Goal: Information Seeking & Learning: Learn about a topic

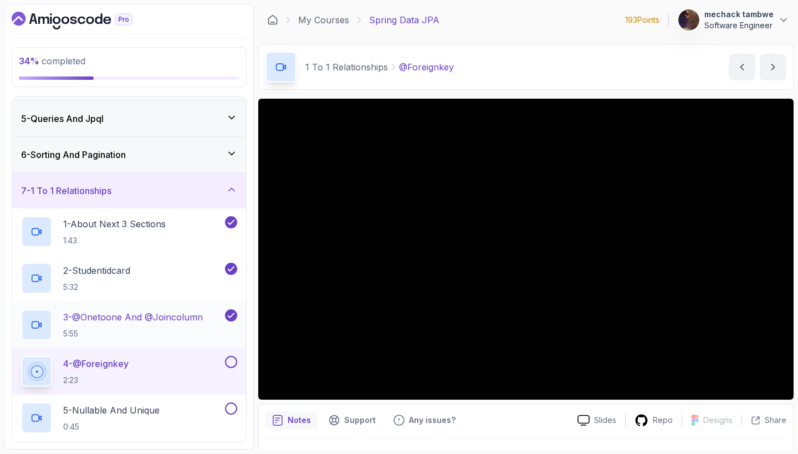
scroll to position [143, 0]
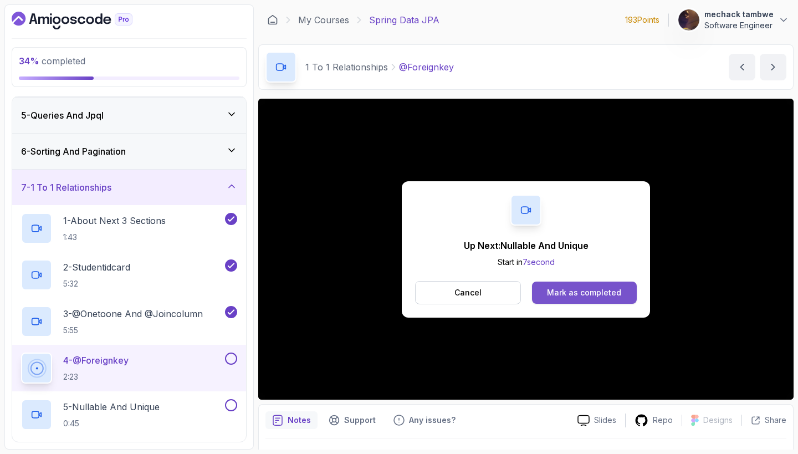
click at [578, 289] on div "Mark as completed" at bounding box center [584, 292] width 74 height 11
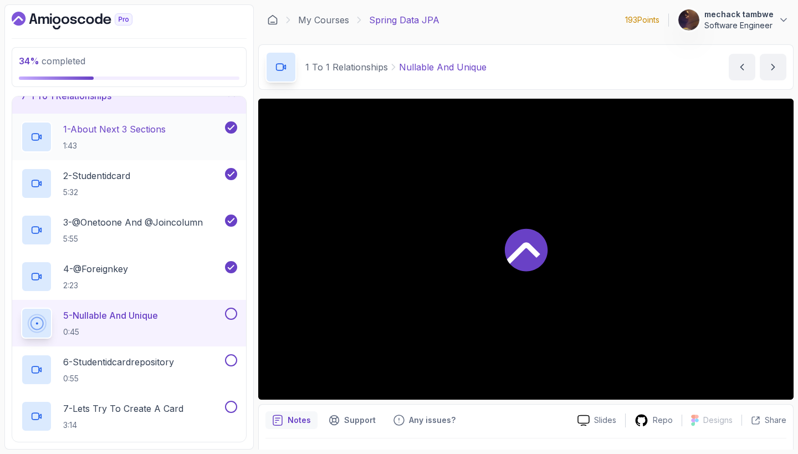
scroll to position [239, 0]
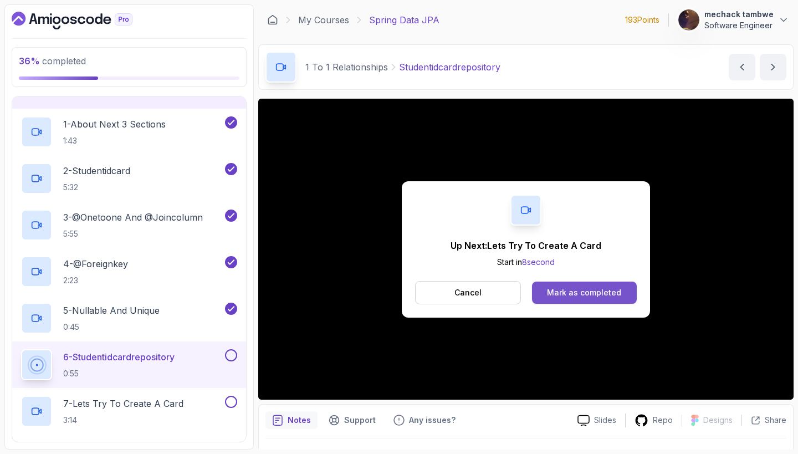
click at [584, 293] on div "Mark as completed" at bounding box center [584, 292] width 74 height 11
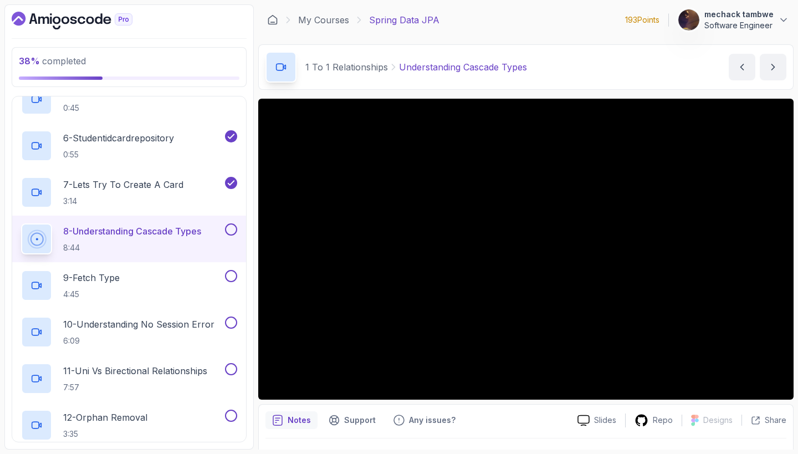
scroll to position [27, 0]
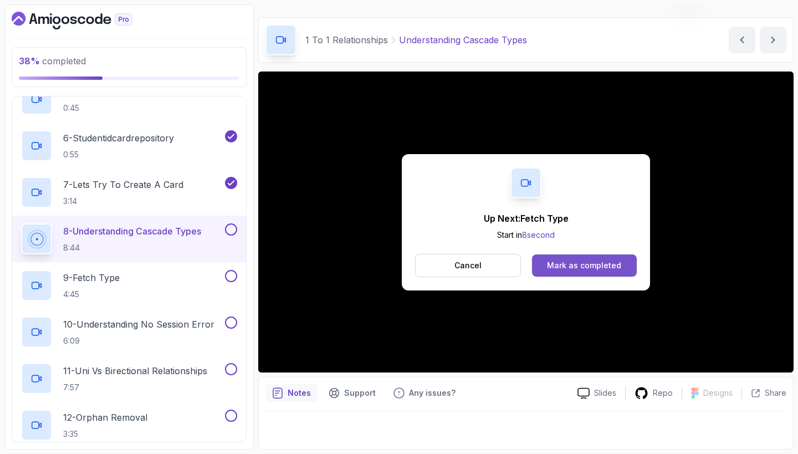
click at [565, 263] on div "Mark as completed" at bounding box center [584, 265] width 74 height 11
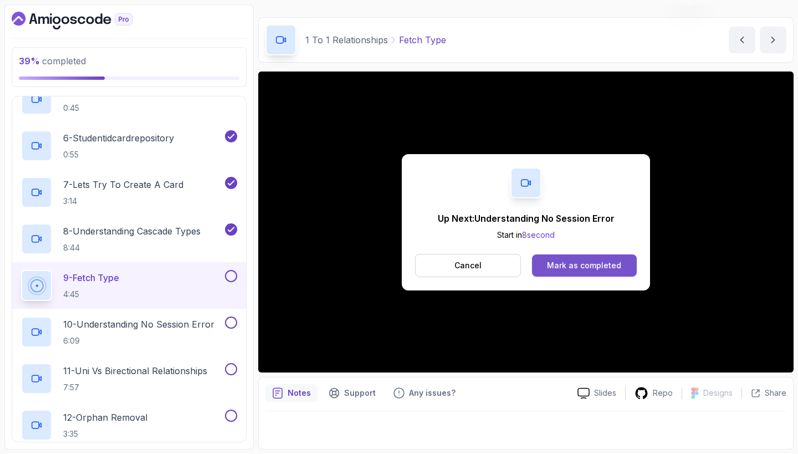
click at [601, 263] on div "Mark as completed" at bounding box center [584, 265] width 74 height 11
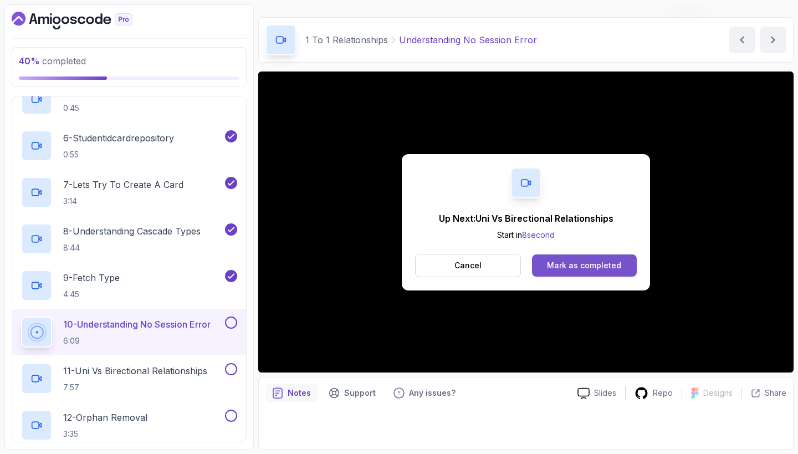
click at [608, 260] on div "Mark as completed" at bounding box center [584, 265] width 74 height 11
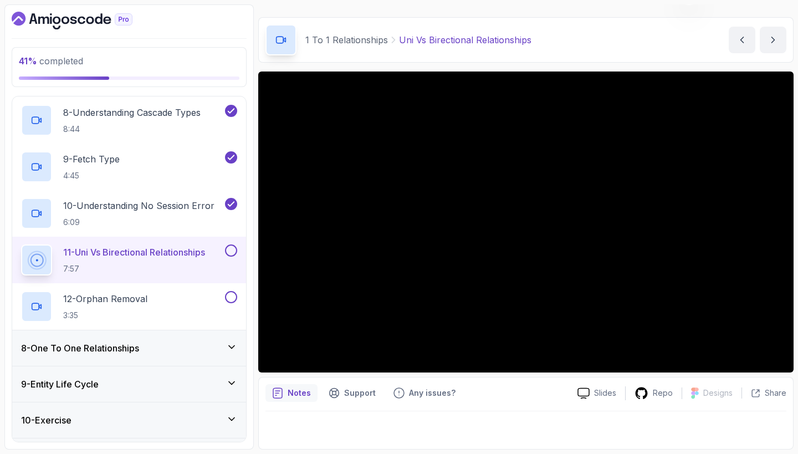
scroll to position [585, 0]
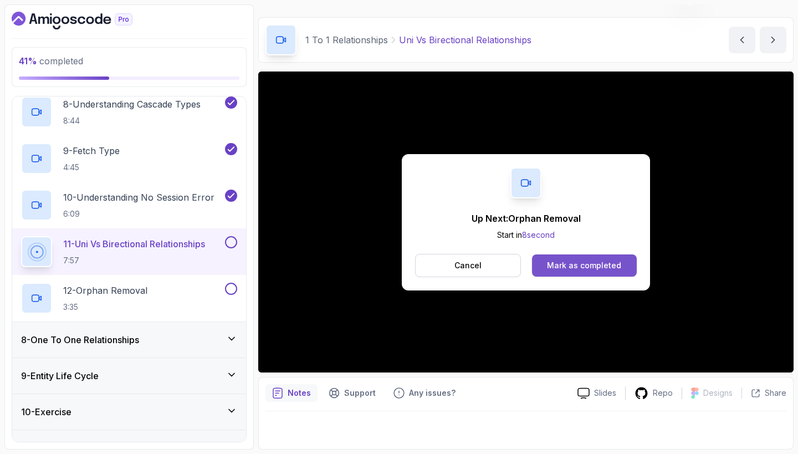
click at [581, 260] on div "Mark as completed" at bounding box center [584, 265] width 74 height 11
